Goal: Information Seeking & Learning: Learn about a topic

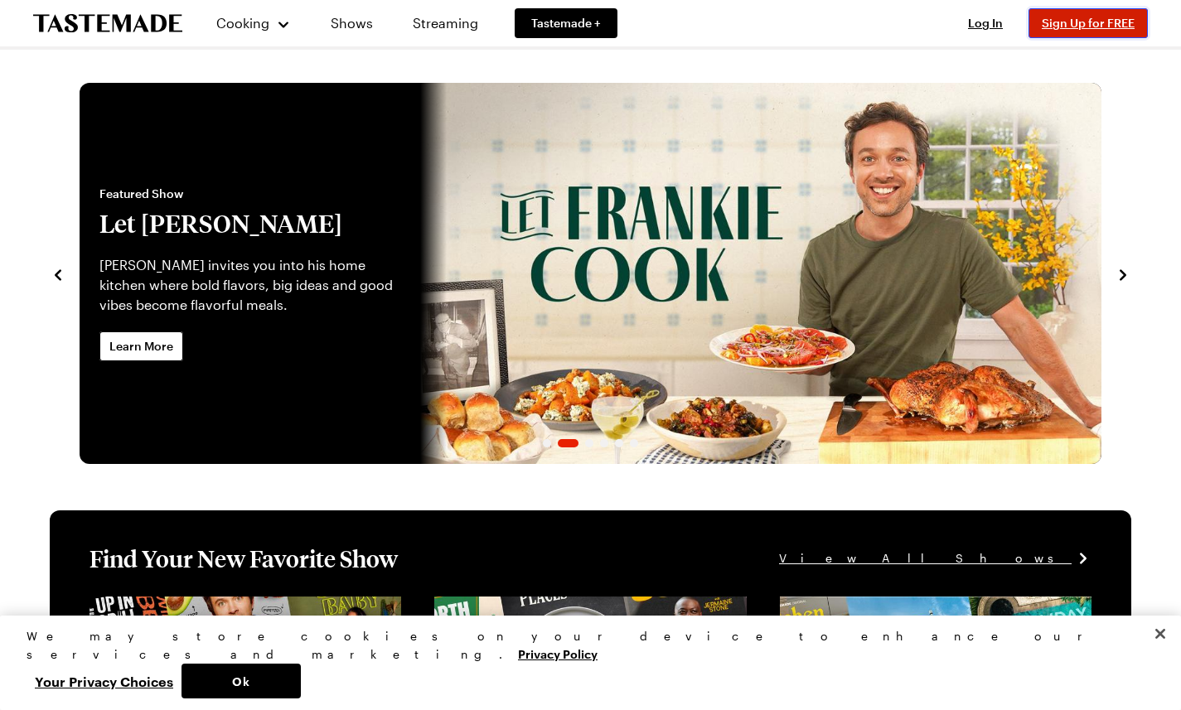
click at [1092, 31] on button "Sign Up for FREE" at bounding box center [1087, 23] width 119 height 30
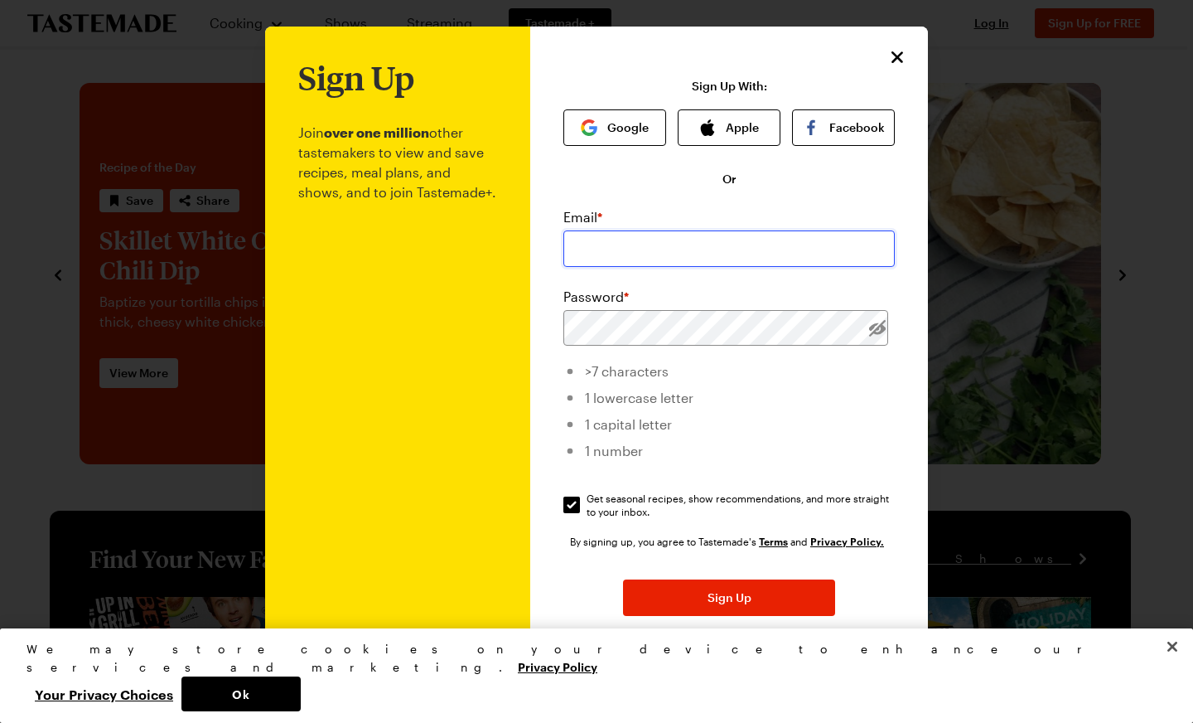
click at [592, 245] on input "email" at bounding box center [728, 248] width 331 height 36
type input "looking4marge@gmail.com"
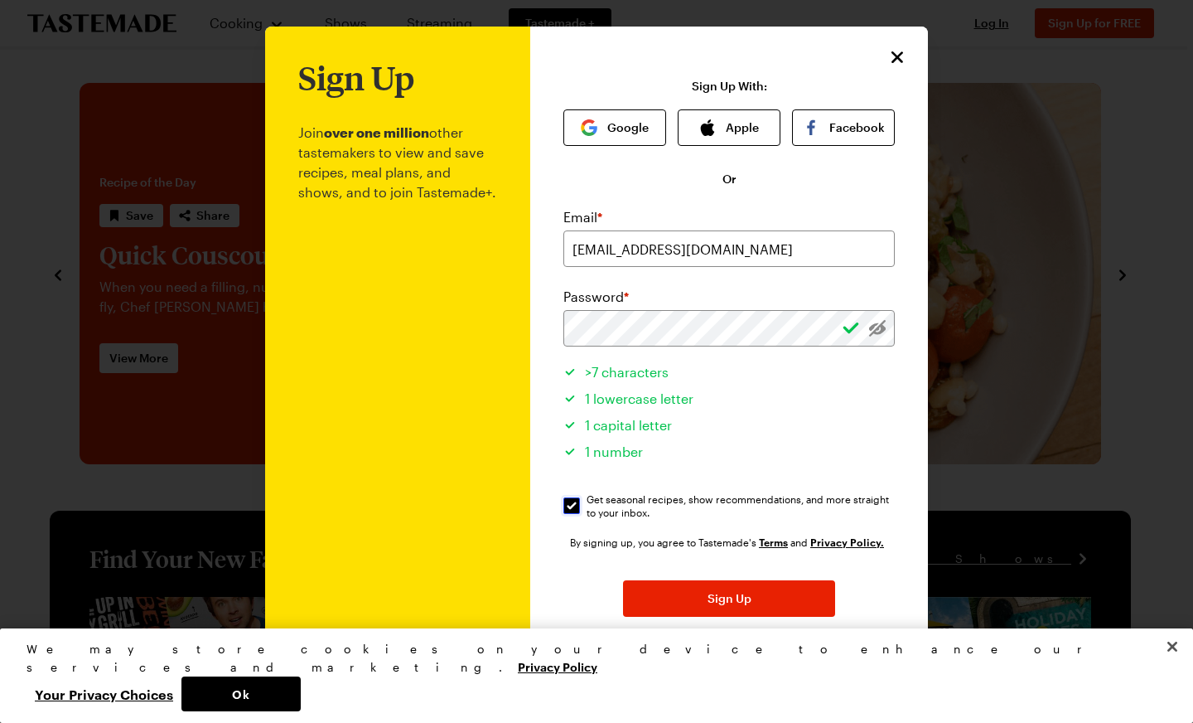
click at [563, 505] on input "Get seasonal recipes, show recommendations, and more straight to your inbox. Ge…" at bounding box center [571, 505] width 17 height 17
checkbox input "false"
click at [747, 604] on button "Sign Up" at bounding box center [729, 598] width 212 height 36
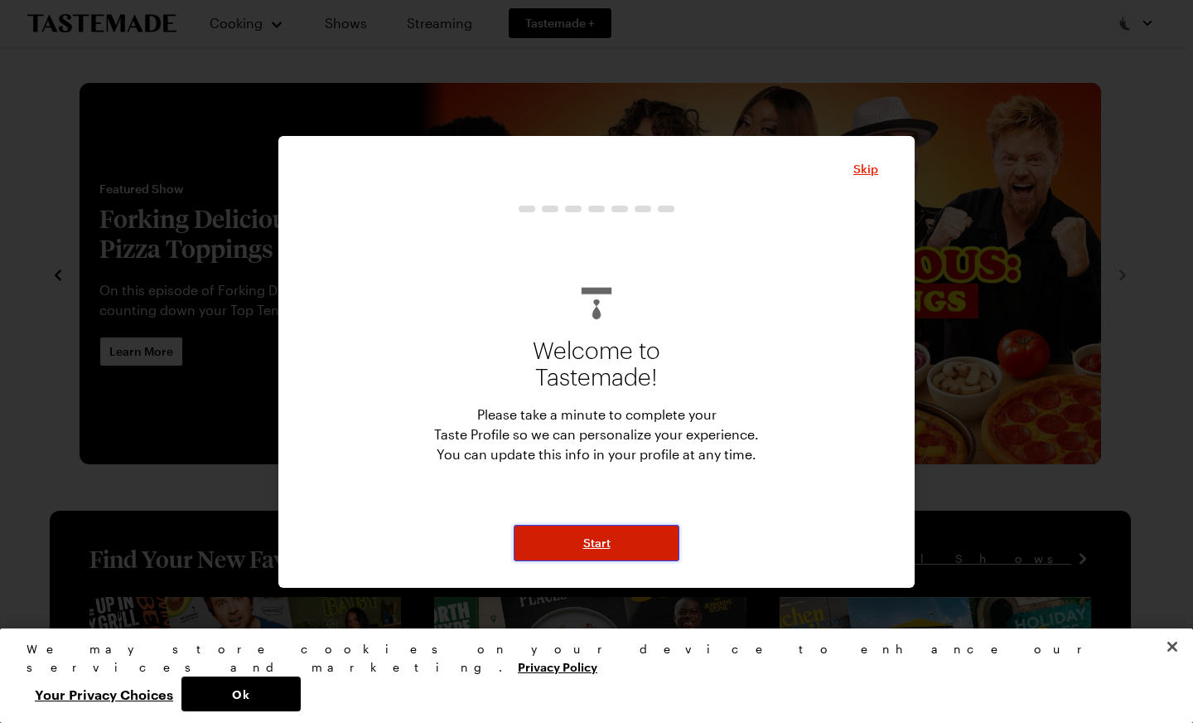
click at [597, 543] on span "Start" at bounding box center [596, 542] width 27 height 17
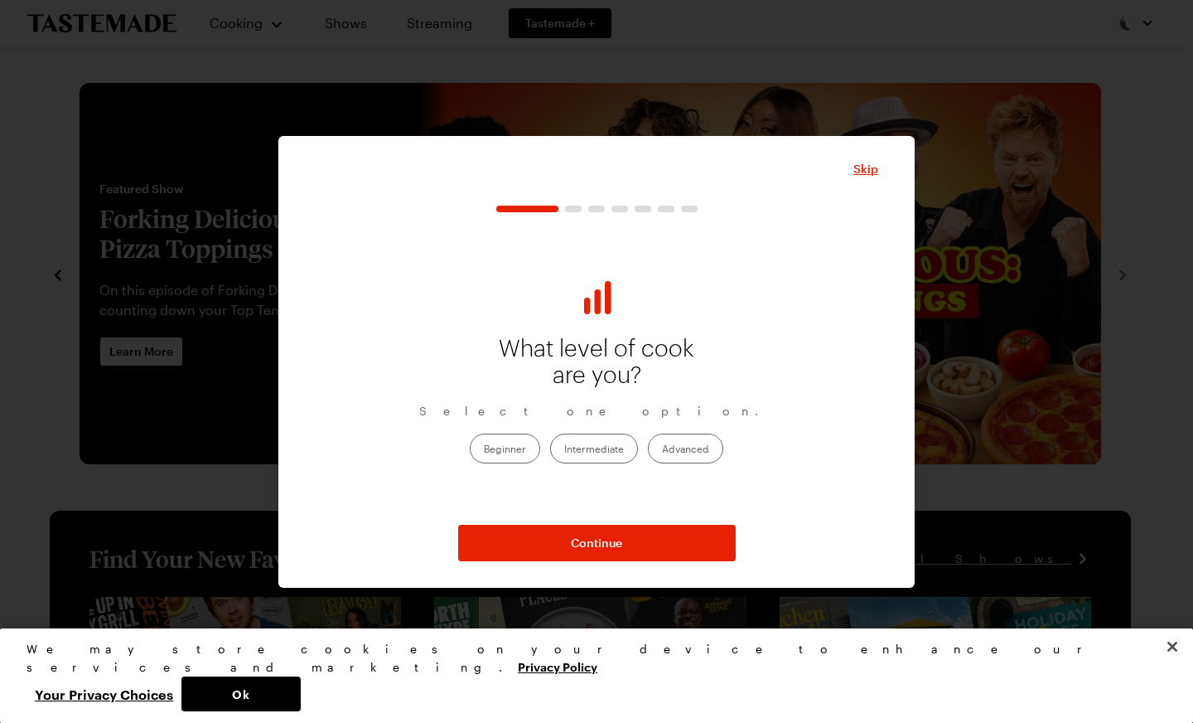
click at [607, 452] on label "Intermediate" at bounding box center [594, 448] width 88 height 30
click at [564, 450] on input "Intermediate" at bounding box center [564, 450] width 0 height 0
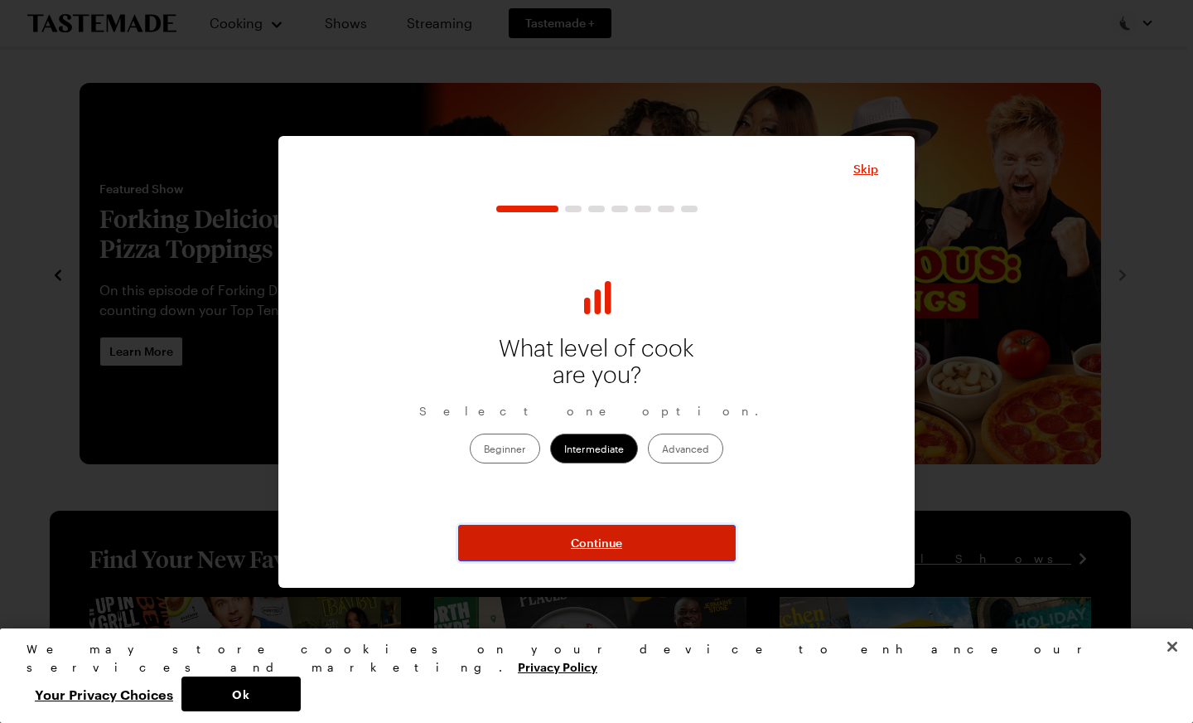
click at [592, 544] on span "Continue" at bounding box center [596, 542] width 51 height 17
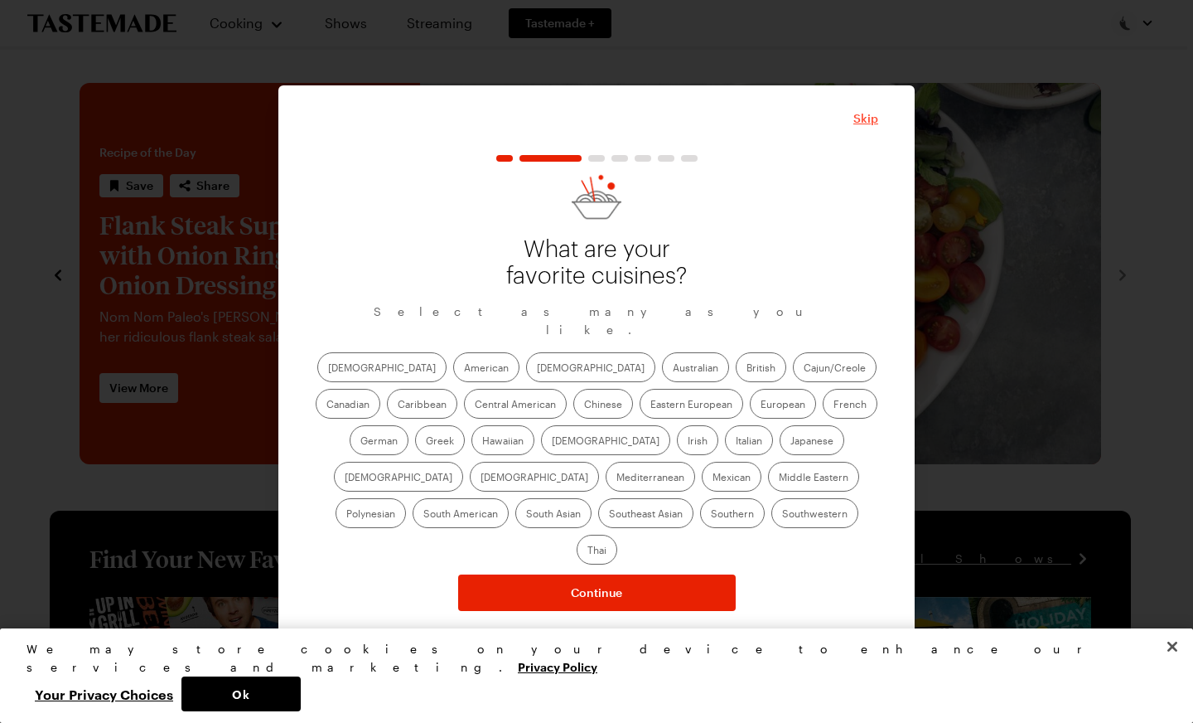
click at [869, 127] on span "Skip" at bounding box center [866, 118] width 25 height 17
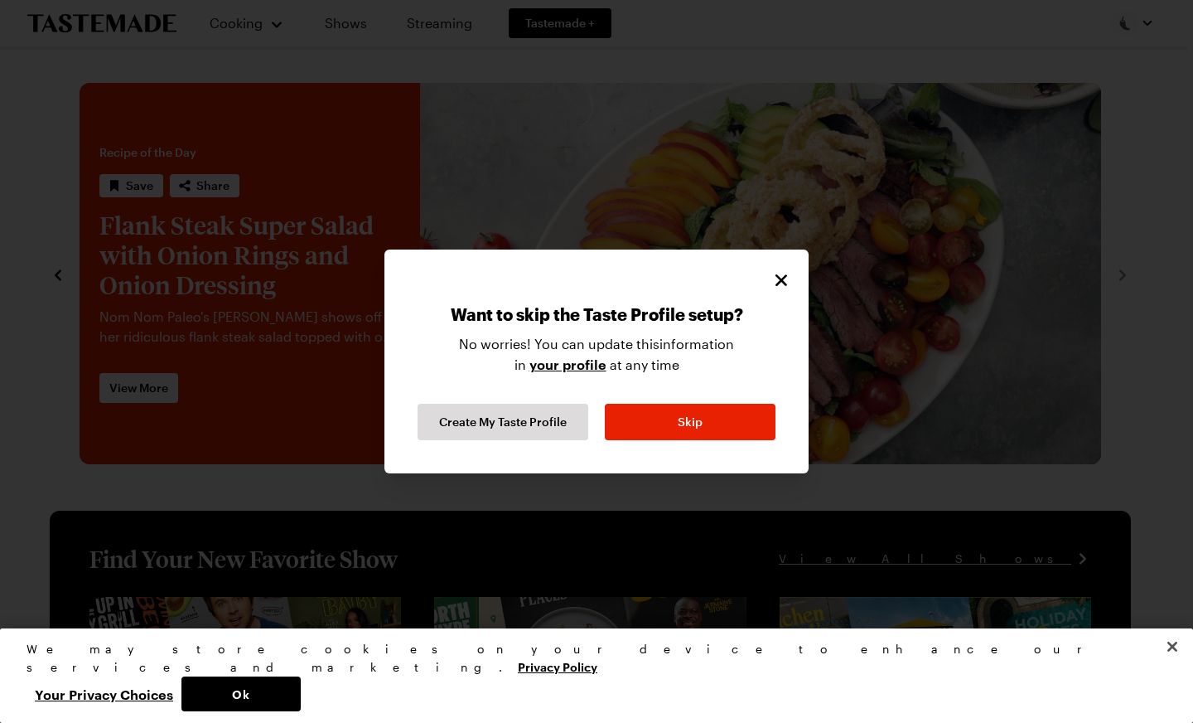
click at [699, 403] on div "Want to skip the Taste Profile setup? No worries! You can update this informati…" at bounding box center [597, 372] width 358 height 136
click at [701, 417] on span "Skip" at bounding box center [690, 421] width 25 height 17
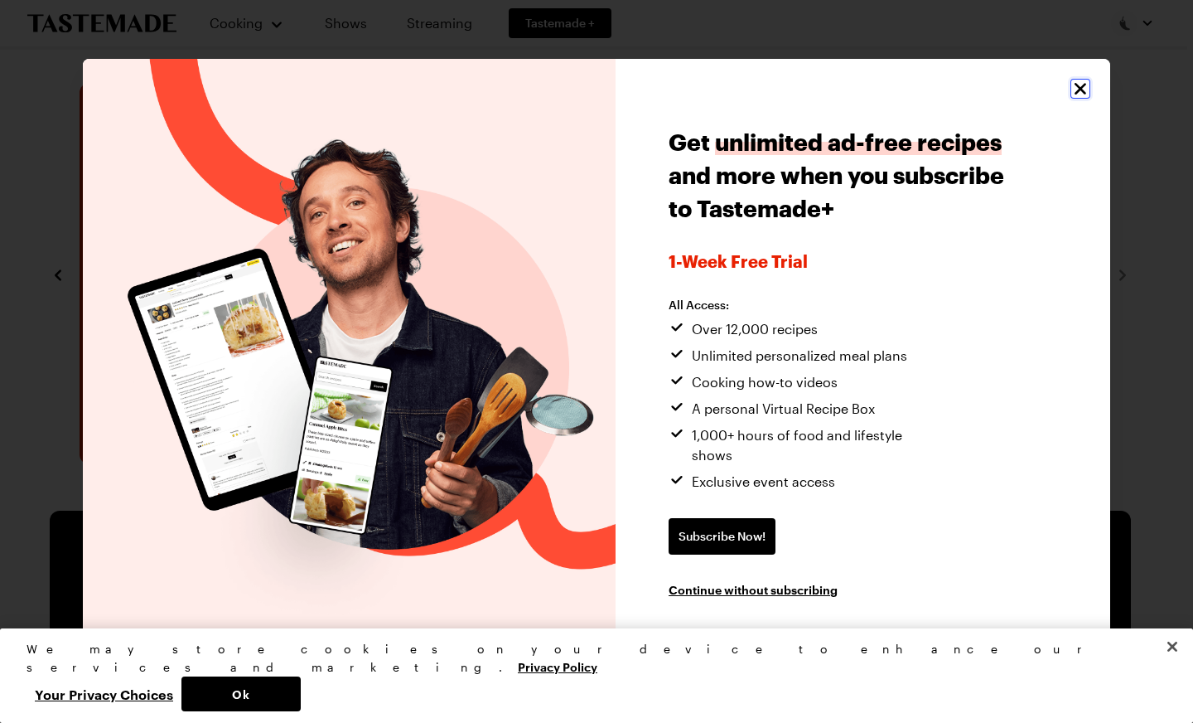
click at [1076, 99] on icon "Close" at bounding box center [1081, 89] width 20 height 20
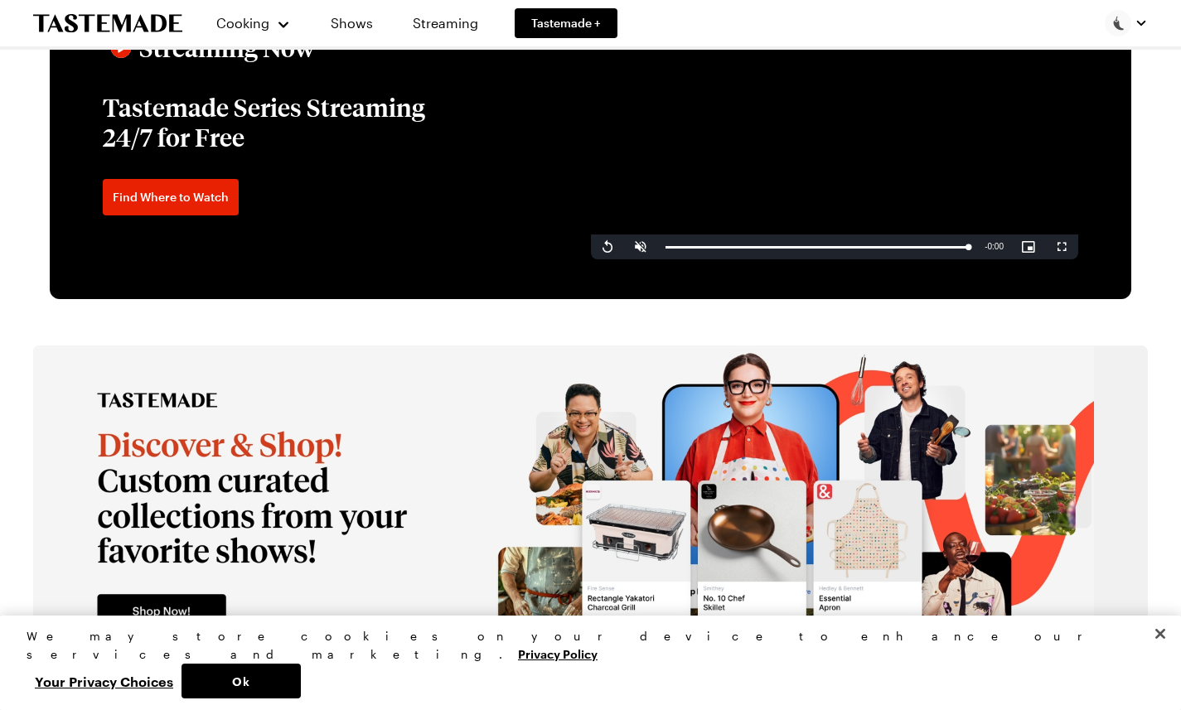
scroll to position [2796, 0]
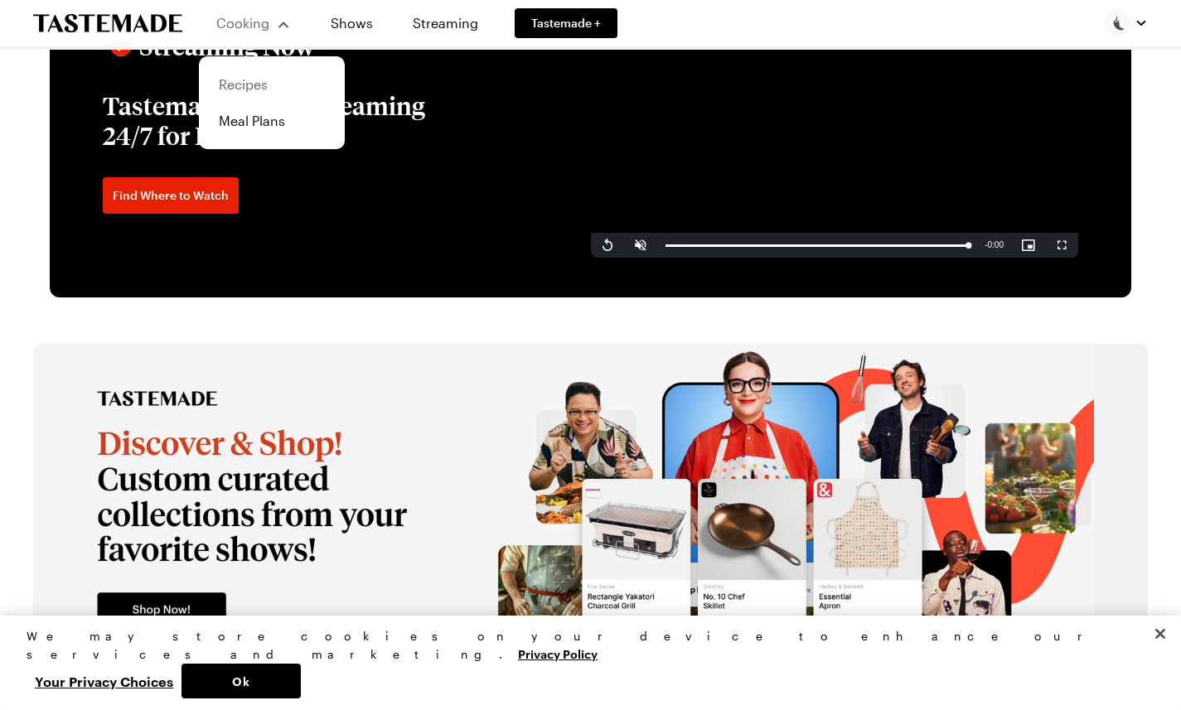
click at [238, 92] on link "Recipes" at bounding box center [272, 84] width 126 height 36
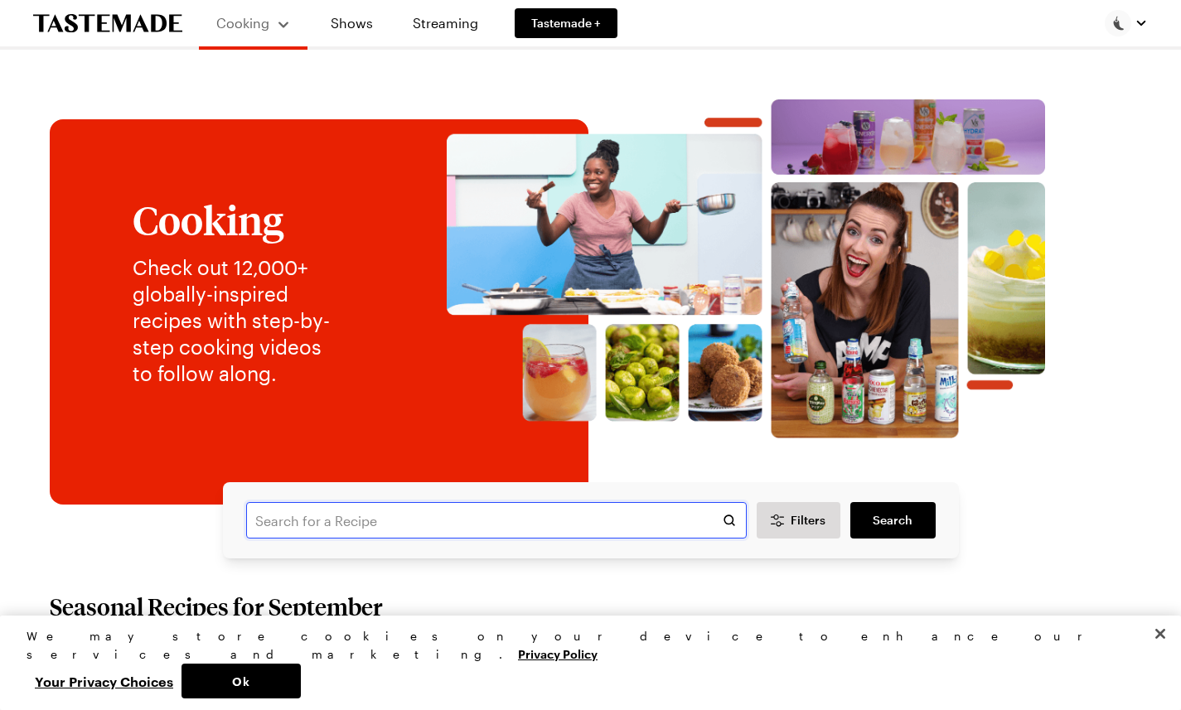
click at [380, 539] on input "text" at bounding box center [496, 520] width 501 height 36
type input "chicken pot pie"
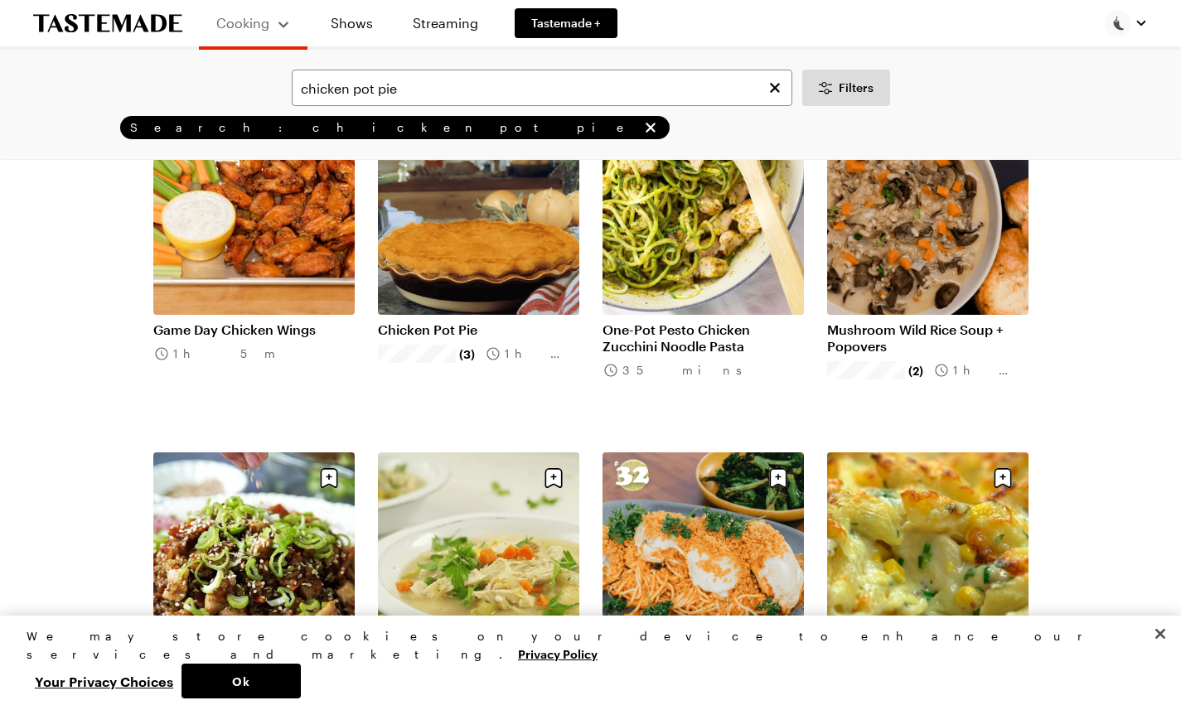
scroll to position [820, 0]
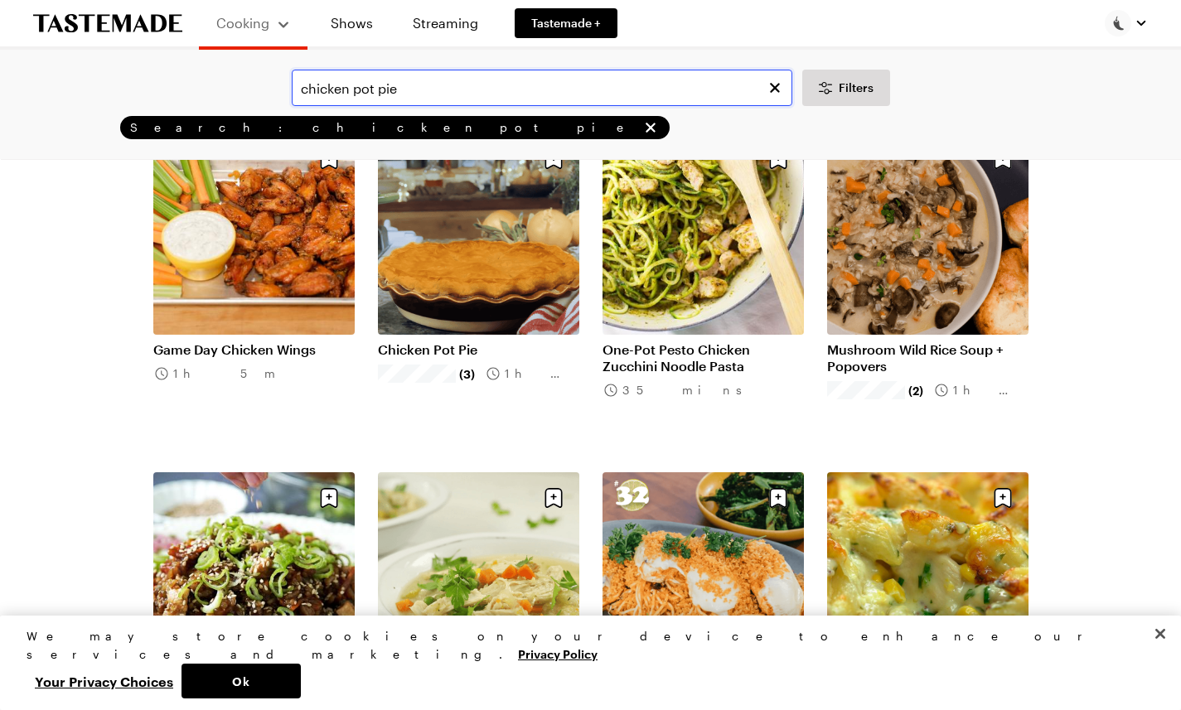
click at [428, 80] on input "chicken pot pie" at bounding box center [542, 88] width 501 height 36
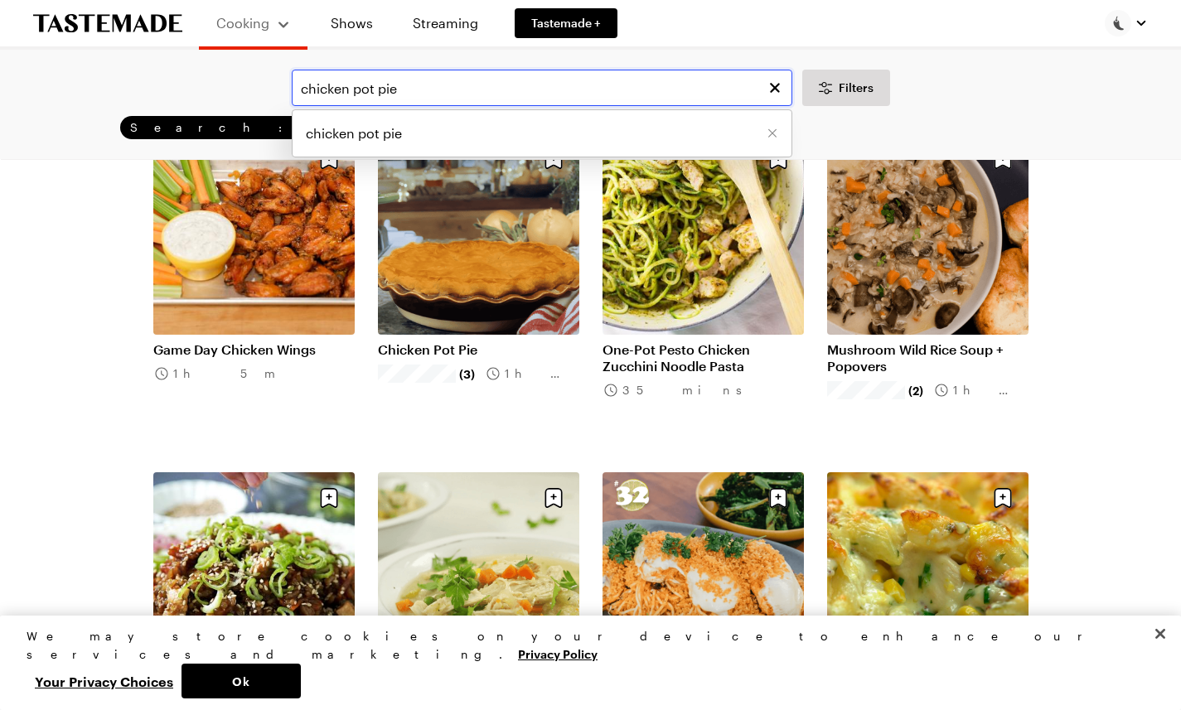
click at [428, 80] on input "chicken pot pie" at bounding box center [542, 88] width 501 height 36
click at [427, 85] on input "chicken pot pie" at bounding box center [542, 88] width 501 height 36
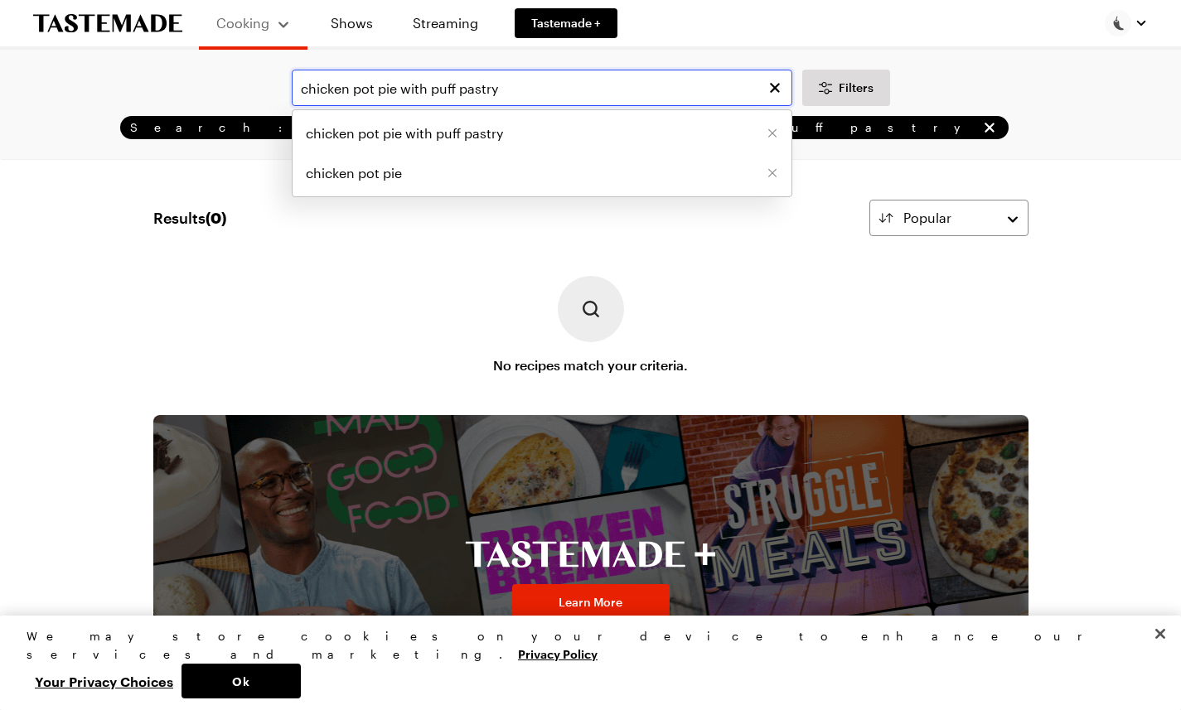
click at [541, 104] on input "chicken pot pie with puff pastry" at bounding box center [542, 88] width 501 height 36
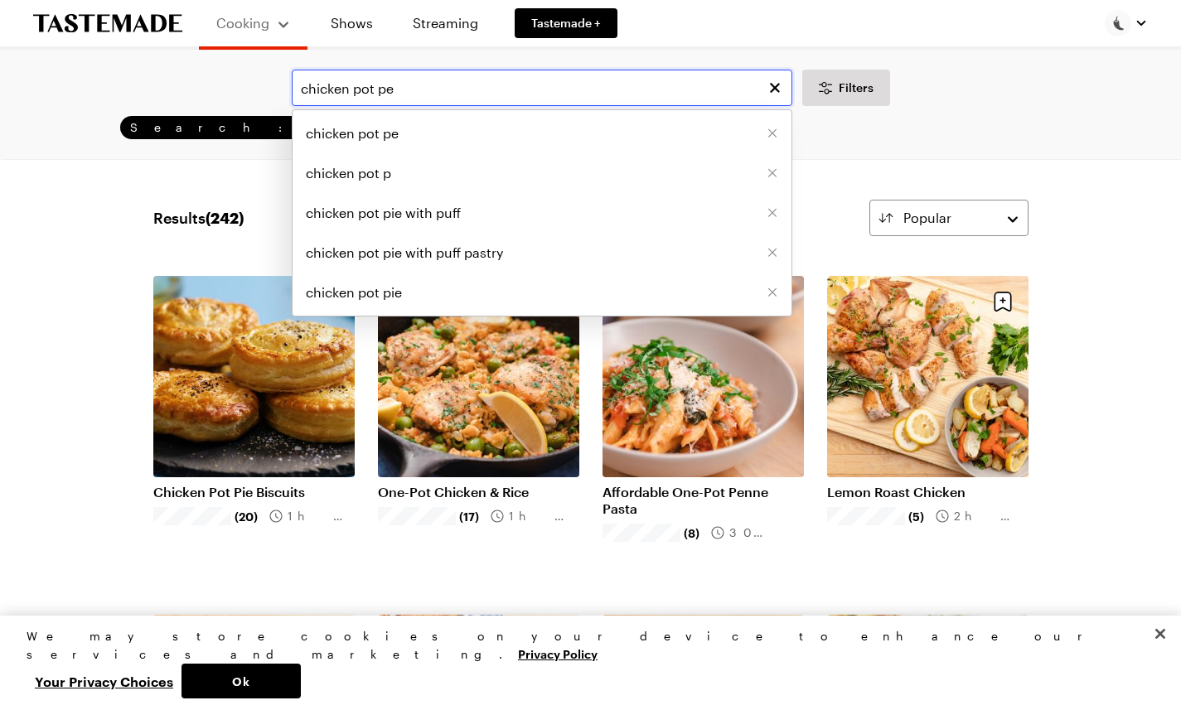
type input "chicken pot pe"
click at [771, 91] on icon "Clear search" at bounding box center [775, 88] width 17 height 17
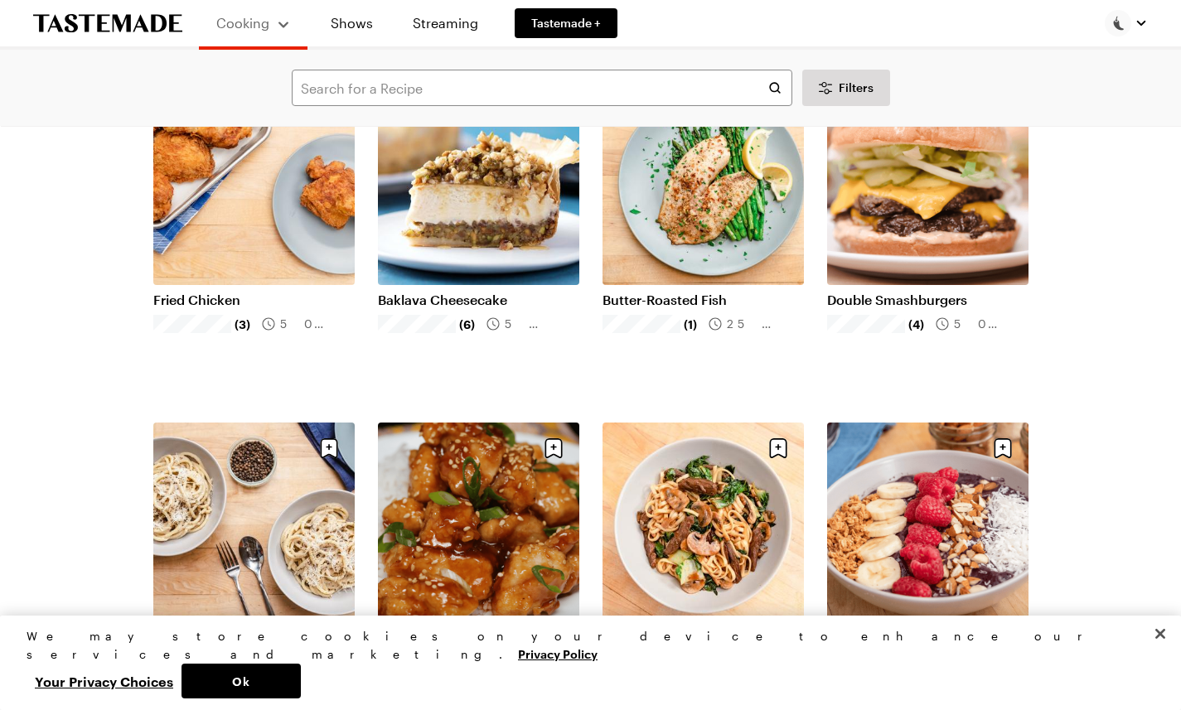
scroll to position [1539, 0]
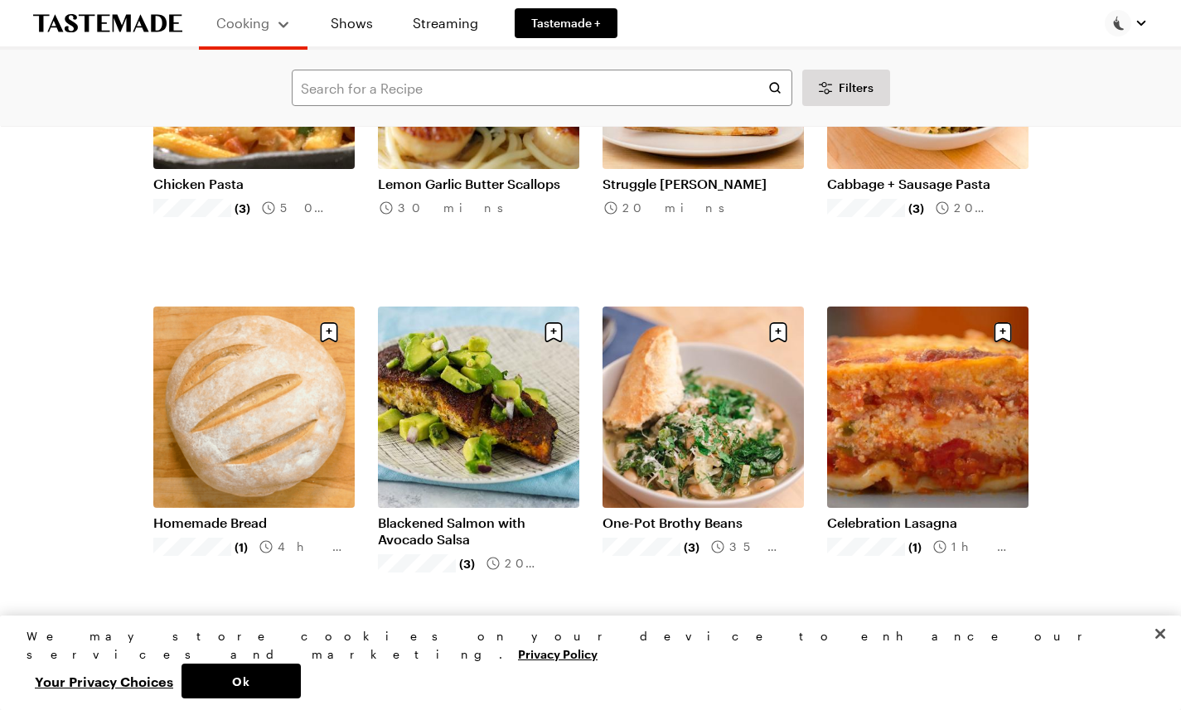
scroll to position [3683, 0]
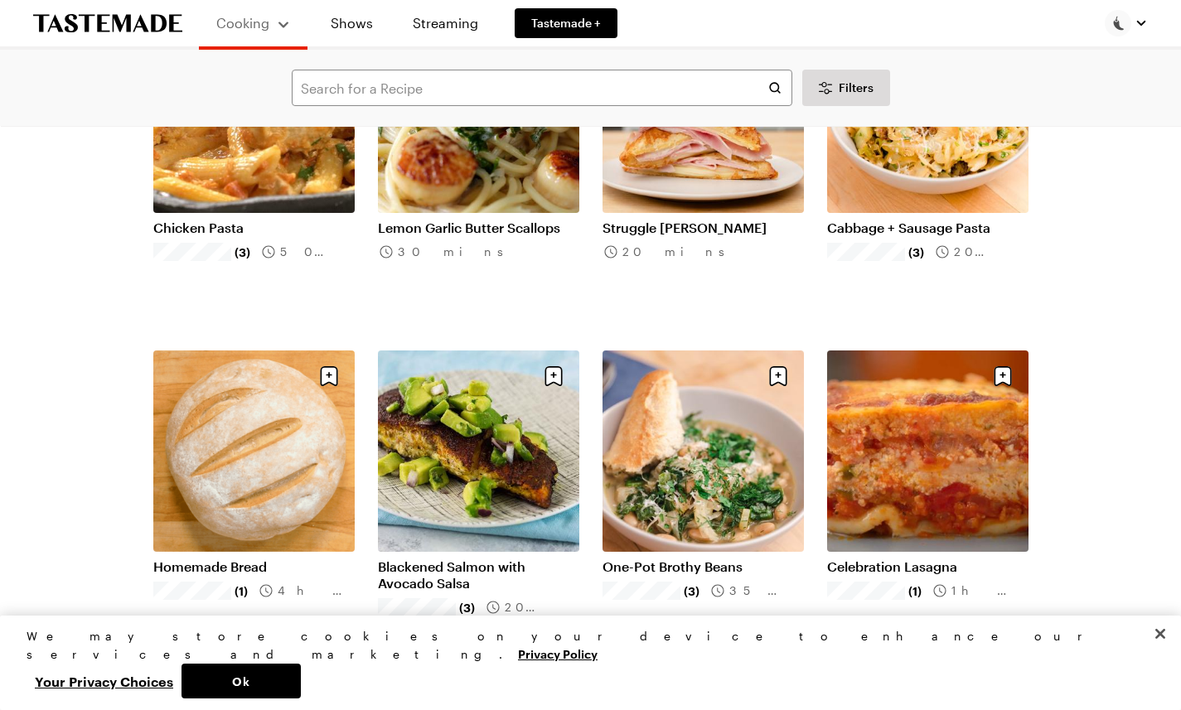
scroll to position [3555, 0]
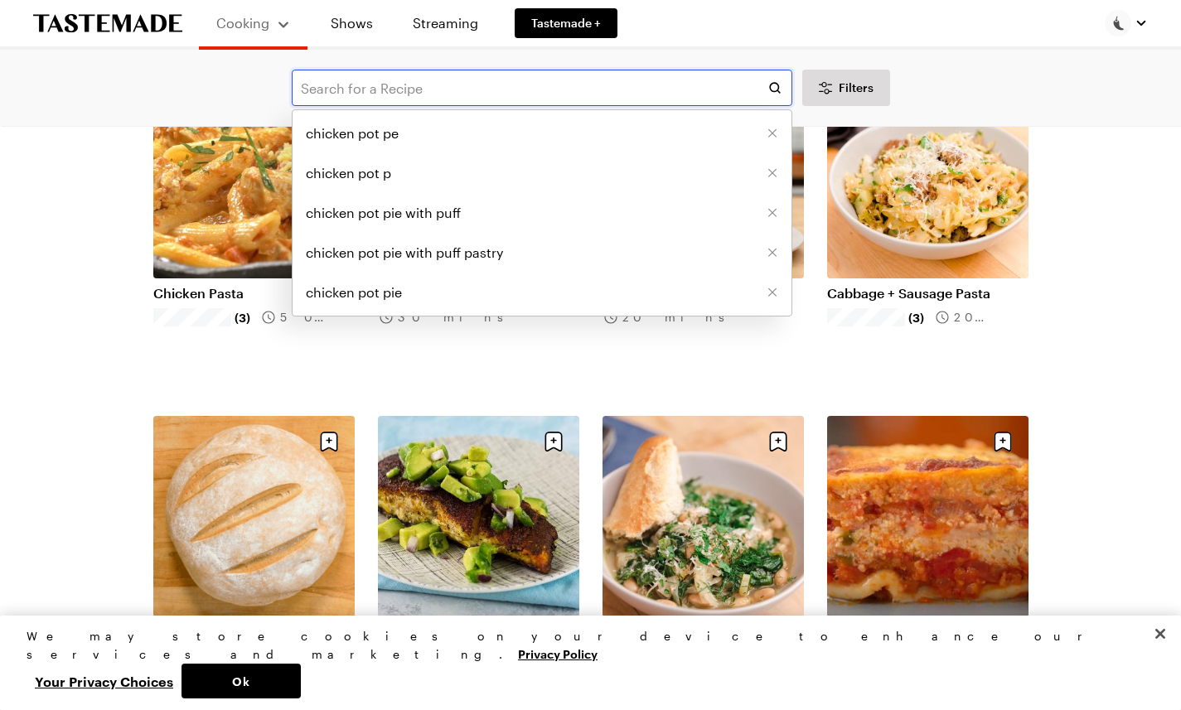
click at [346, 86] on input "text" at bounding box center [542, 88] width 501 height 36
click at [375, 140] on span "chicken pot pe" at bounding box center [352, 133] width 93 height 20
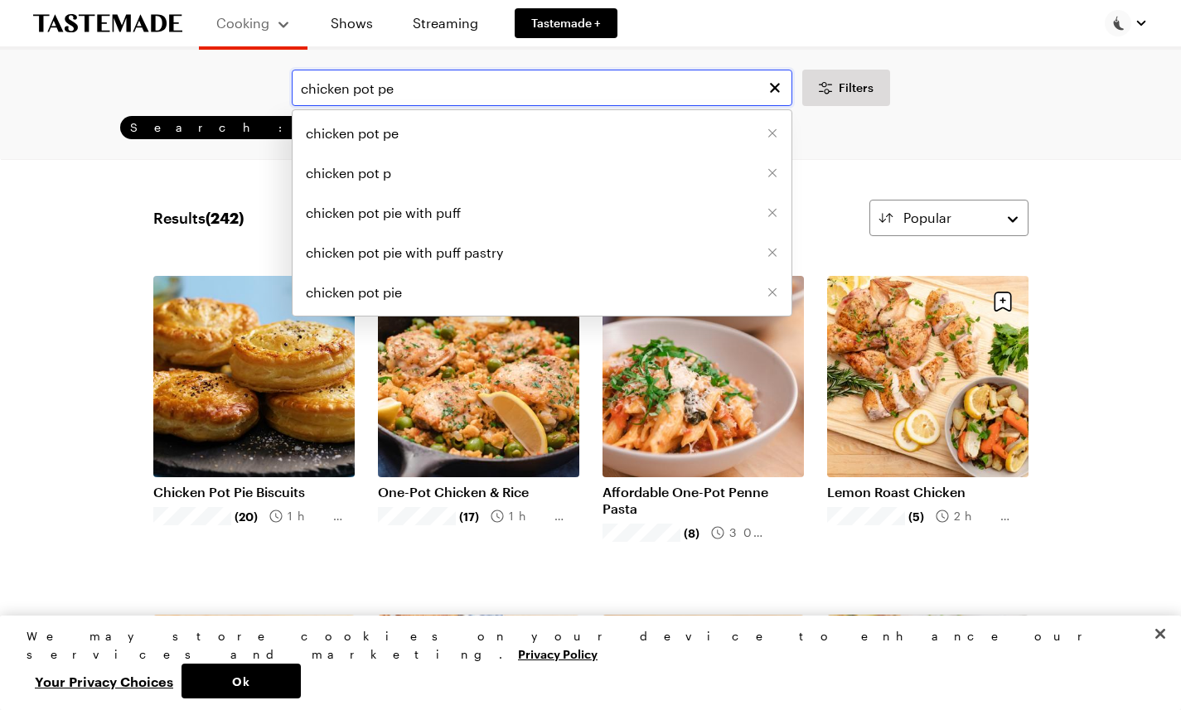
click at [520, 88] on input "chicken pot pe" at bounding box center [542, 88] width 501 height 36
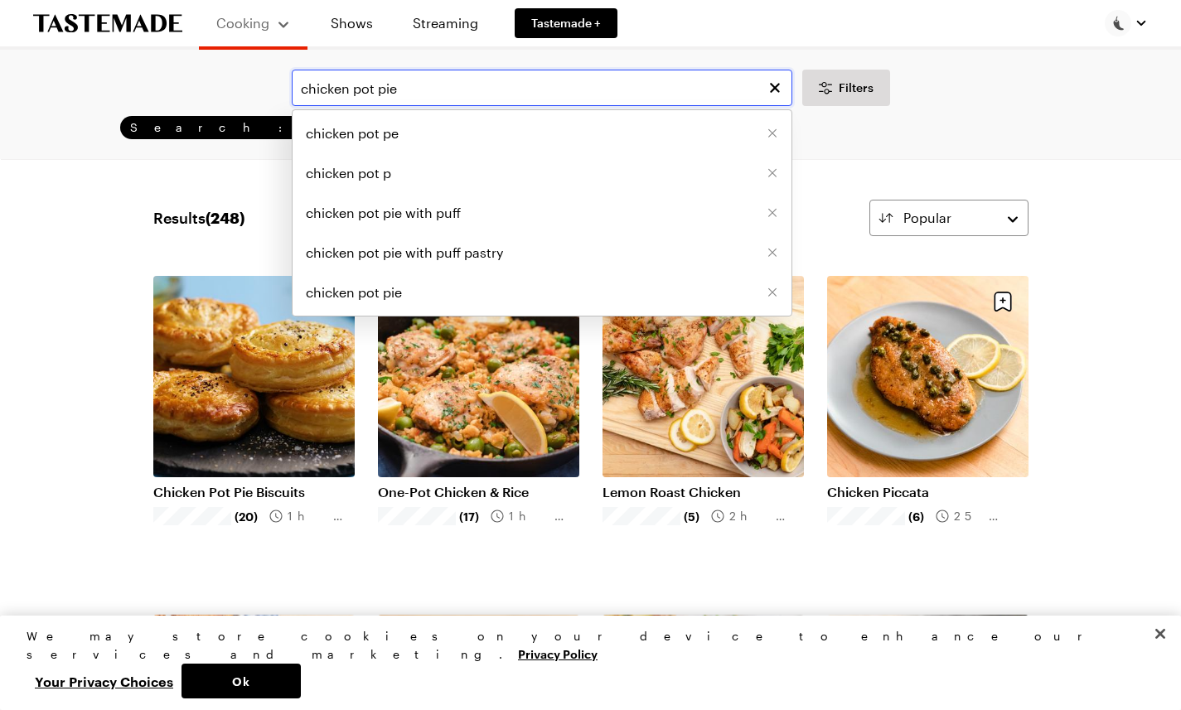
type input "chicken pot pie"
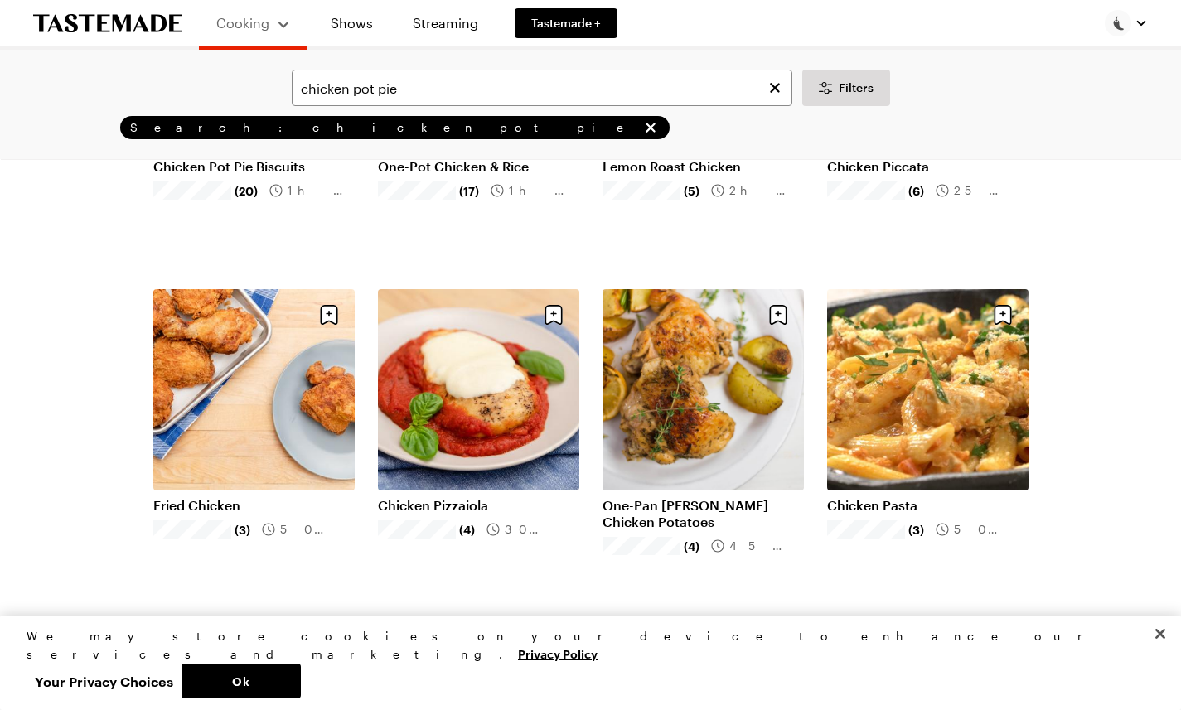
scroll to position [27, 0]
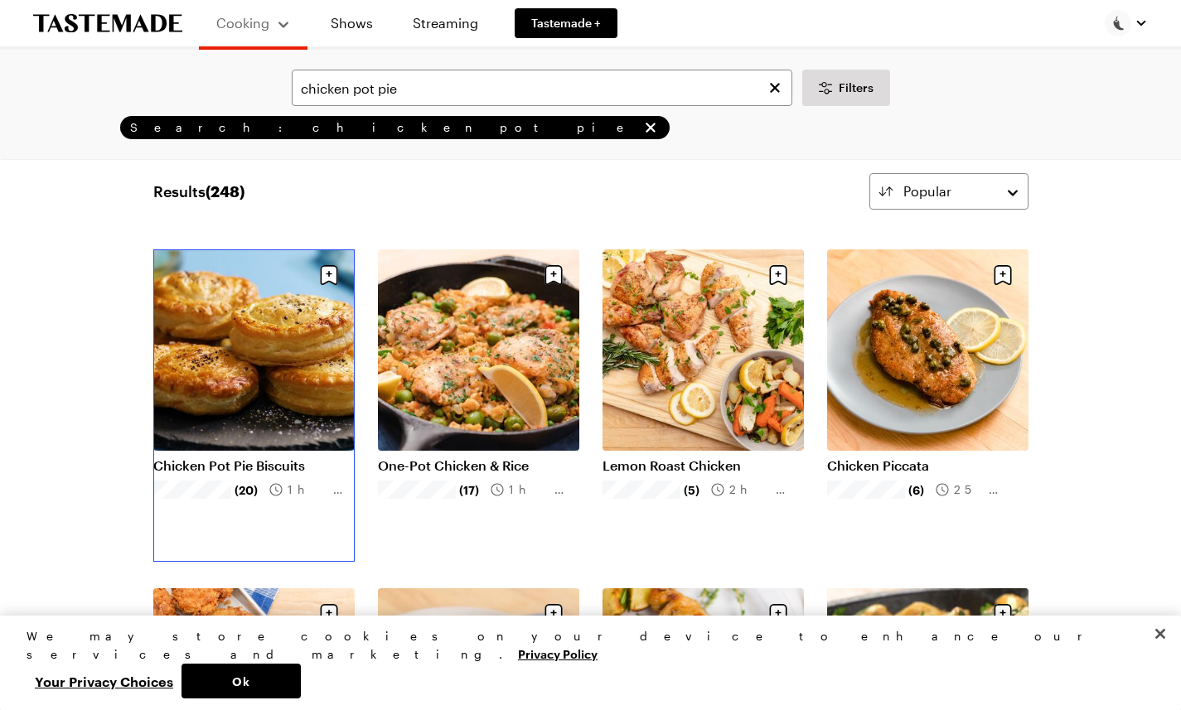
click at [153, 457] on link "Chicken Pot Pie Biscuits" at bounding box center [253, 465] width 201 height 17
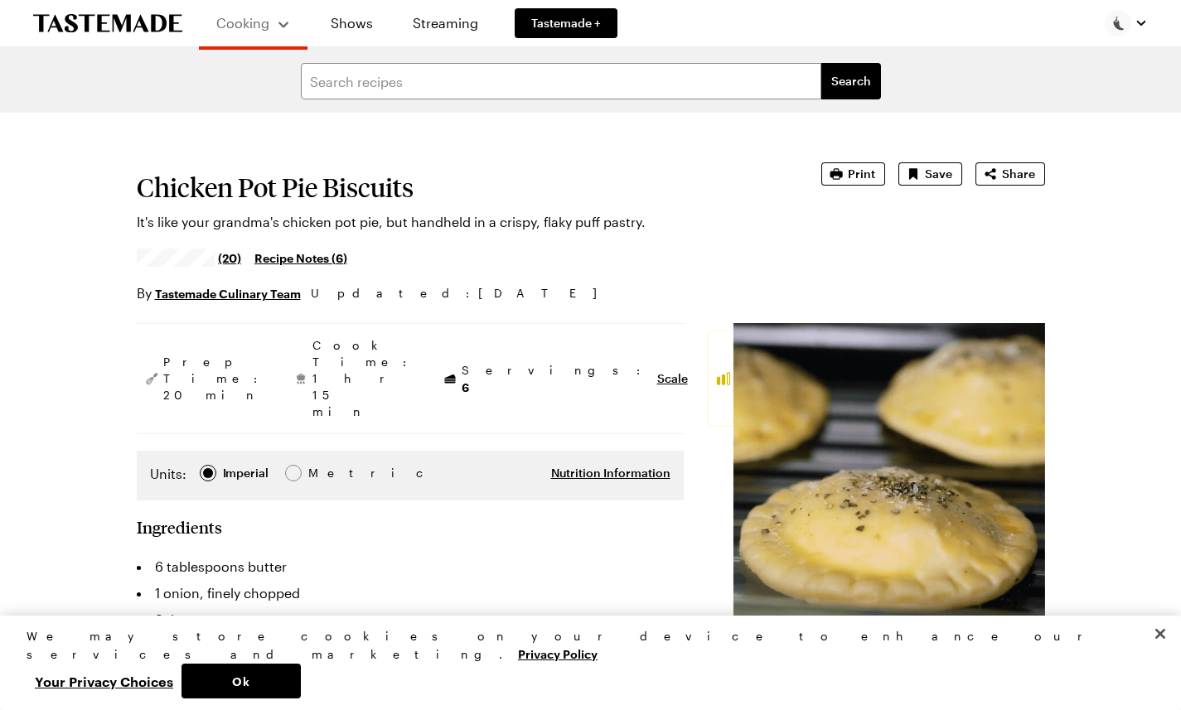
type textarea "x"
click at [875, 178] on span "Print" at bounding box center [861, 174] width 27 height 17
